Goal: Task Accomplishment & Management: Manage account settings

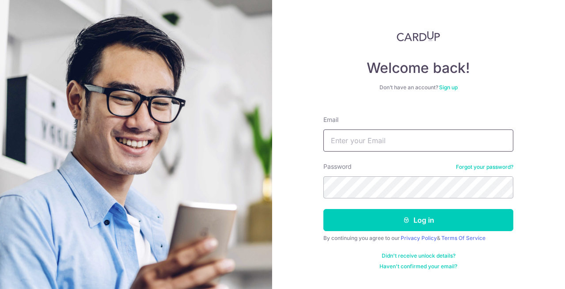
type input "[EMAIL_ADDRESS][DOMAIN_NAME]"
click at [324, 209] on button "Log in" at bounding box center [419, 220] width 190 height 22
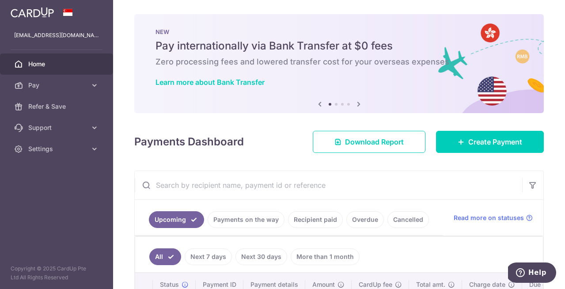
click at [336, 104] on li at bounding box center [336, 104] width 3 height 3
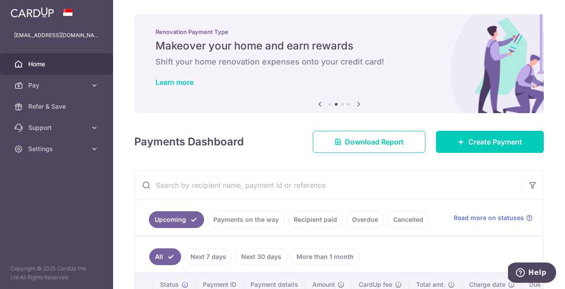
click at [342, 106] on div "Previous Next" at bounding box center [340, 104] width 50 height 11
click at [343, 105] on li at bounding box center [342, 104] width 3 height 3
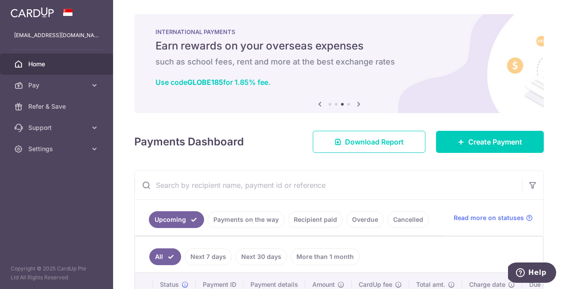
click at [350, 105] on div "Previous Next" at bounding box center [340, 104] width 50 height 11
click at [349, 104] on li at bounding box center [349, 104] width 3 height 3
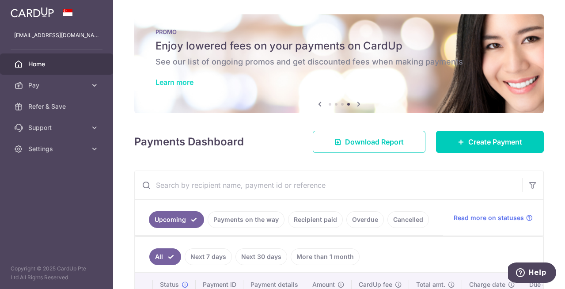
click at [164, 82] on link "Learn more" at bounding box center [175, 82] width 38 height 9
